Goal: Transaction & Acquisition: Subscribe to service/newsletter

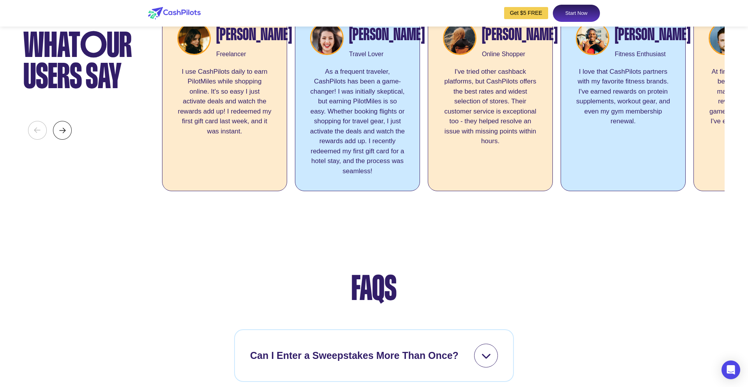
scroll to position [2988, 0]
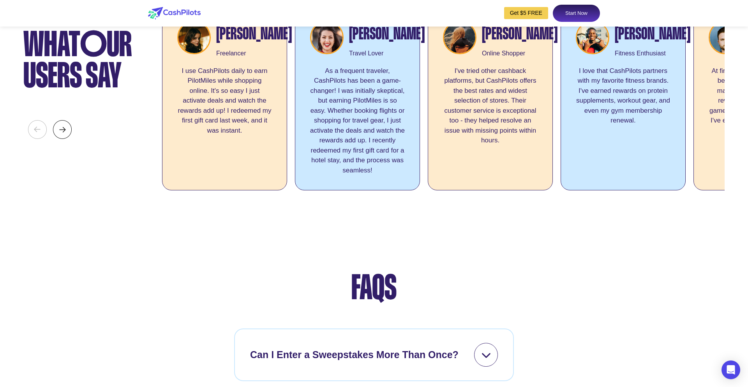
click at [569, 15] on link "Start Now" at bounding box center [576, 13] width 47 height 17
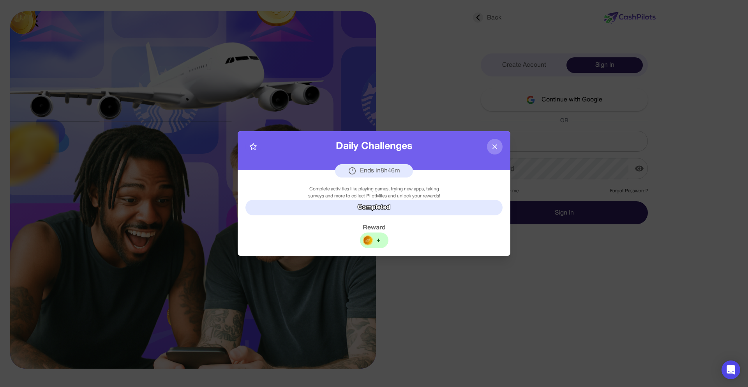
click at [363, 168] on div "Ends in 8 h 46 m" at bounding box center [374, 170] width 78 height 13
click at [450, 157] on div "Daily Challenges Ends in 8 h 45 m" at bounding box center [374, 150] width 273 height 39
click at [369, 242] on img at bounding box center [368, 240] width 10 height 10
click at [493, 143] on icon at bounding box center [495, 147] width 8 height 8
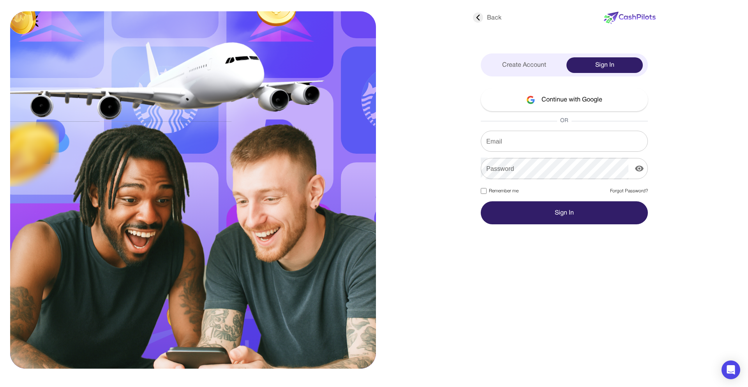
click at [496, 142] on input "Email" at bounding box center [564, 141] width 167 height 22
click at [534, 118] on div "OR" at bounding box center [564, 121] width 167 height 8
click at [540, 92] on button "Continue with Google" at bounding box center [564, 99] width 167 height 23
